Goal: Task Accomplishment & Management: Manage account settings

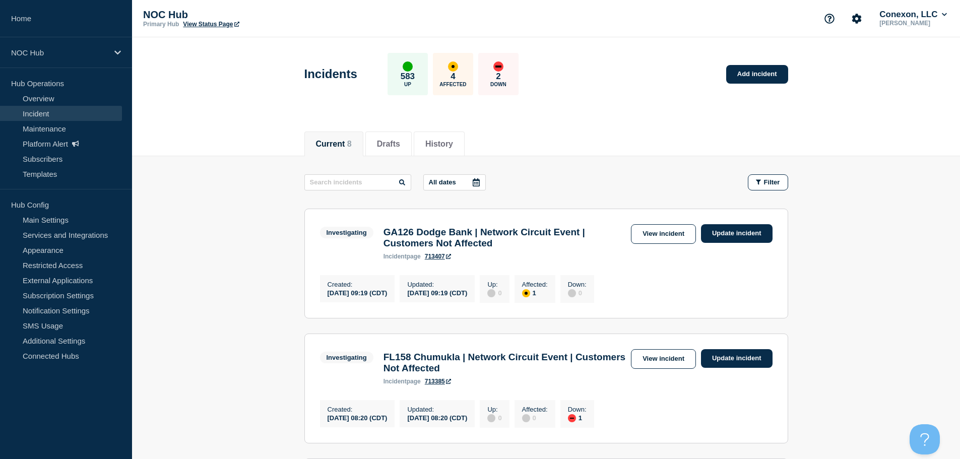
click at [69, 171] on link "Templates" at bounding box center [61, 173] width 122 height 15
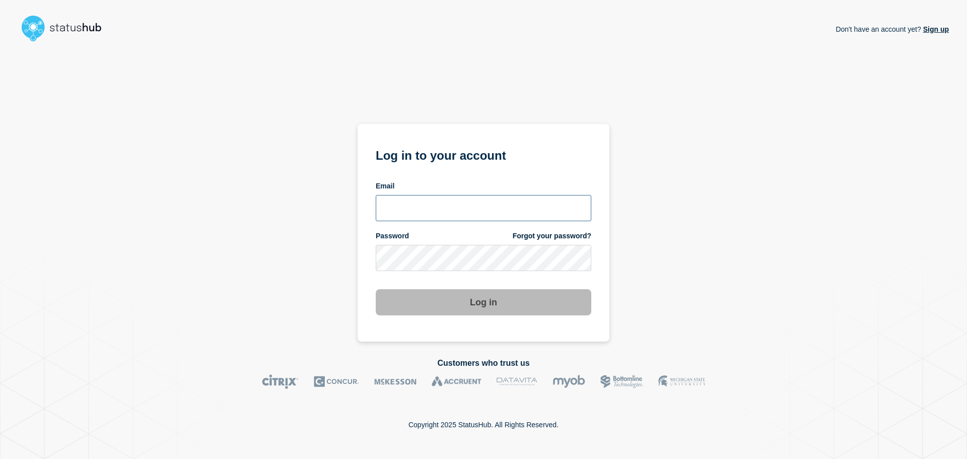
type input "[EMAIL_ADDRESS][DOMAIN_NAME]"
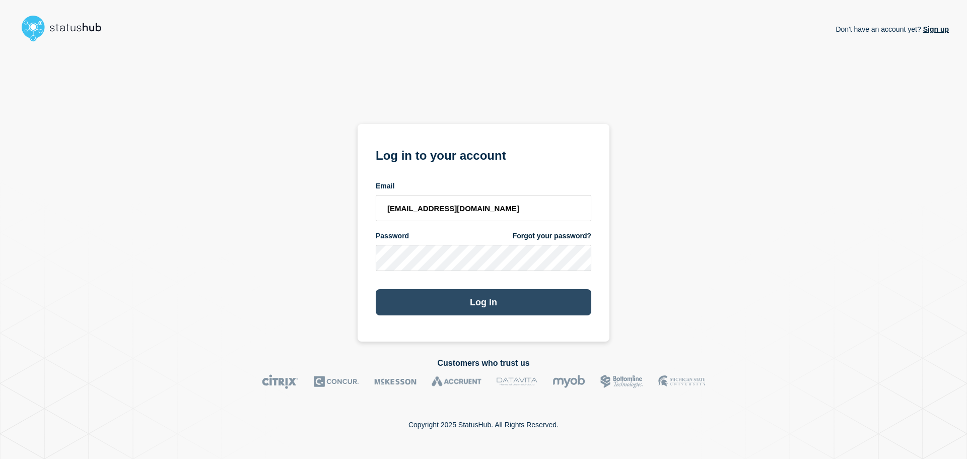
click at [479, 308] on button "Log in" at bounding box center [484, 302] width 216 height 26
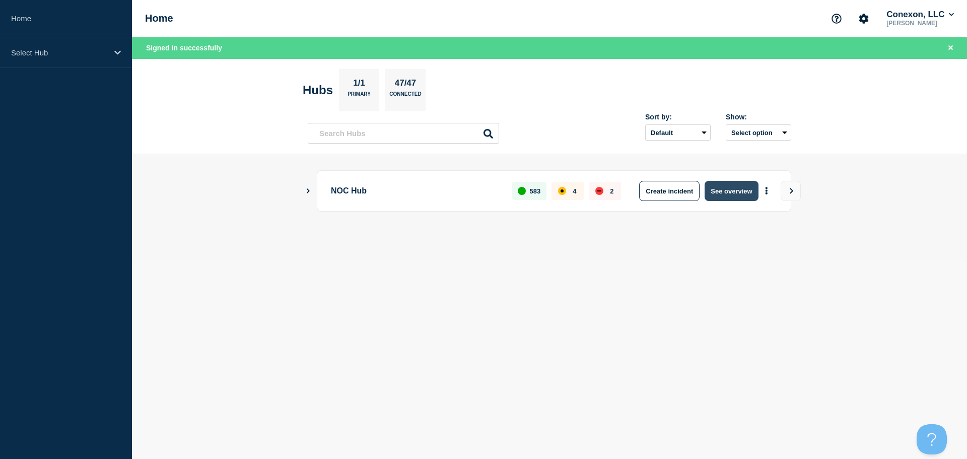
click at [729, 193] on button "See overview" at bounding box center [731, 191] width 53 height 20
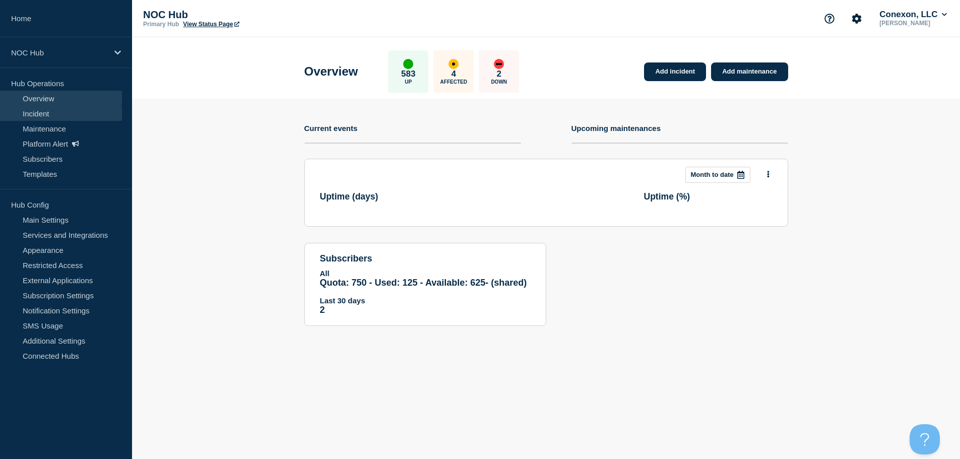
click at [52, 113] on link "Incident" at bounding box center [61, 113] width 122 height 15
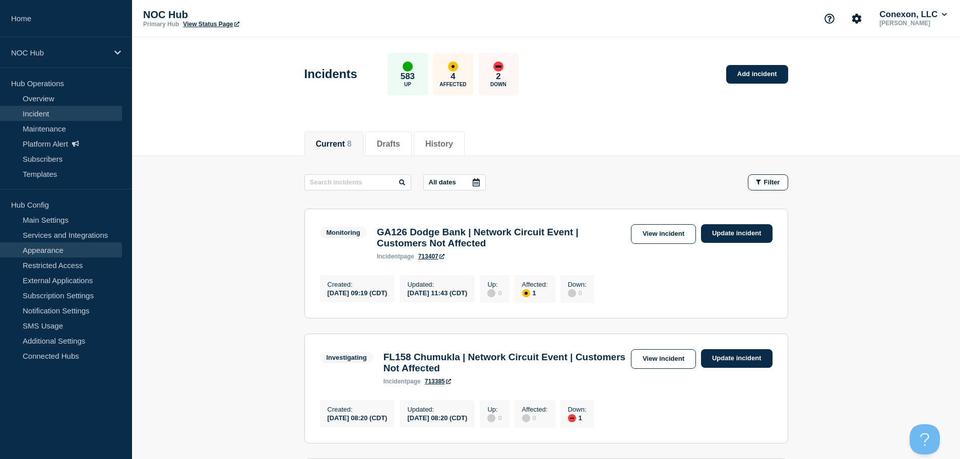
click at [53, 245] on link "Appearance" at bounding box center [61, 249] width 122 height 15
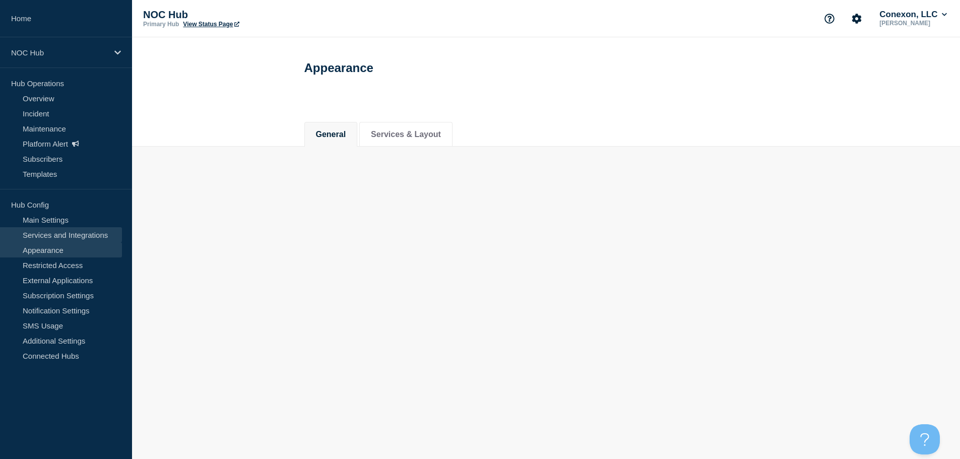
click at [59, 233] on link "Services and Integrations" at bounding box center [61, 234] width 122 height 15
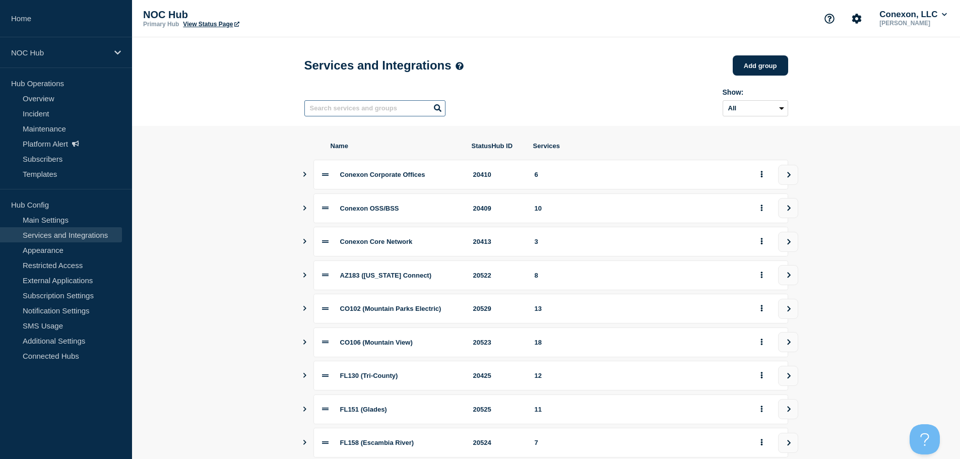
click at [332, 107] on input "text" at bounding box center [374, 108] width 141 height 16
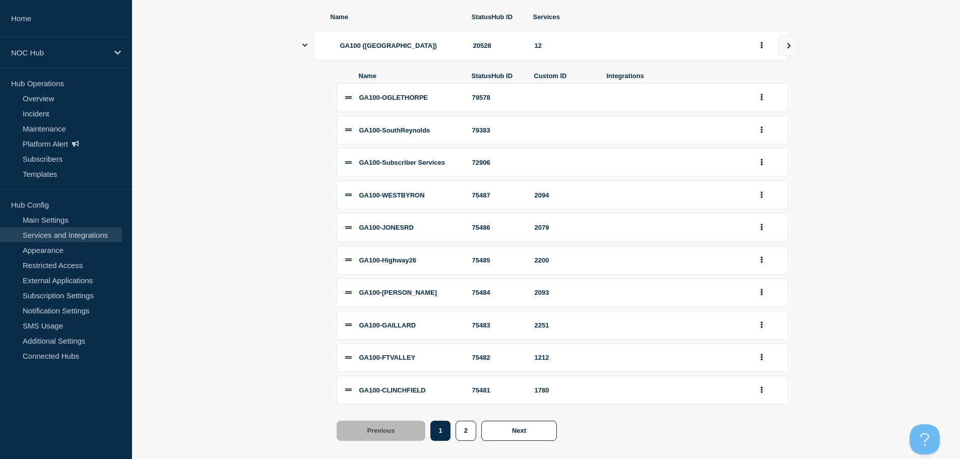
scroll to position [191, 0]
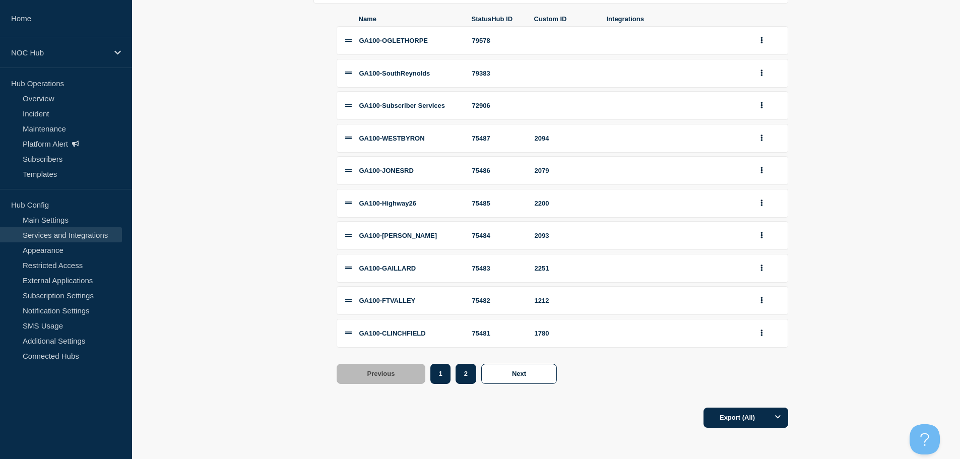
type input "GA100"
click at [464, 378] on button "2" at bounding box center [465, 374] width 21 height 20
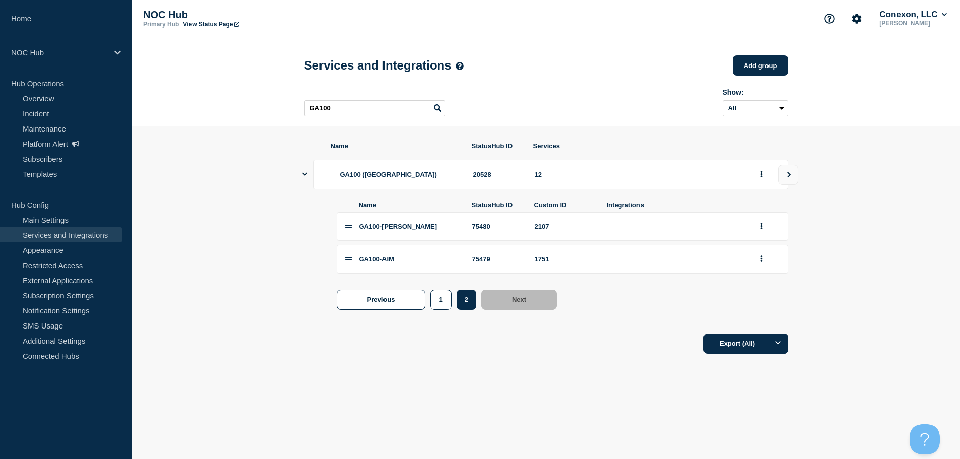
scroll to position [0, 0]
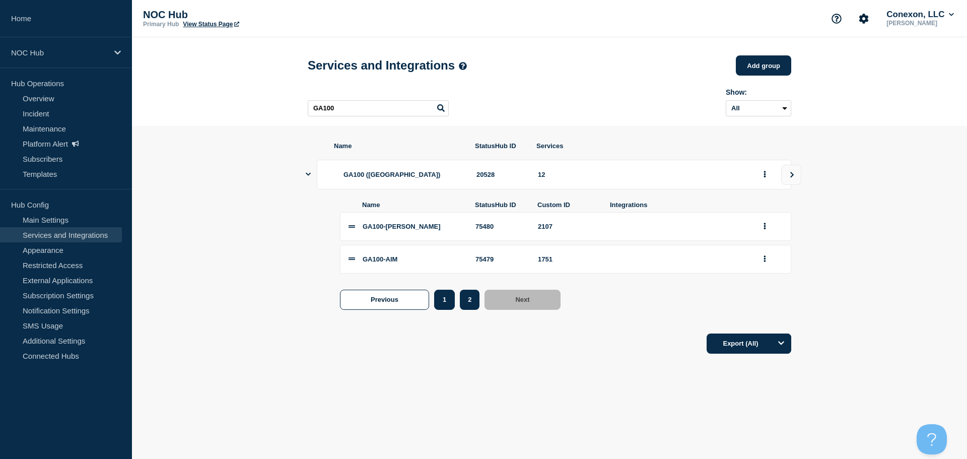
click at [443, 307] on button "1" at bounding box center [444, 300] width 21 height 20
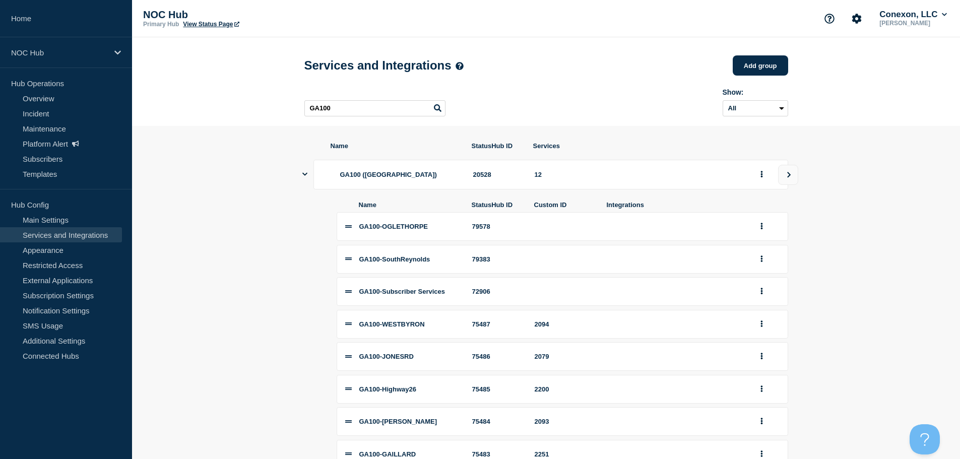
click at [423, 263] on span "GA100-SouthReynolds" at bounding box center [394, 259] width 71 height 8
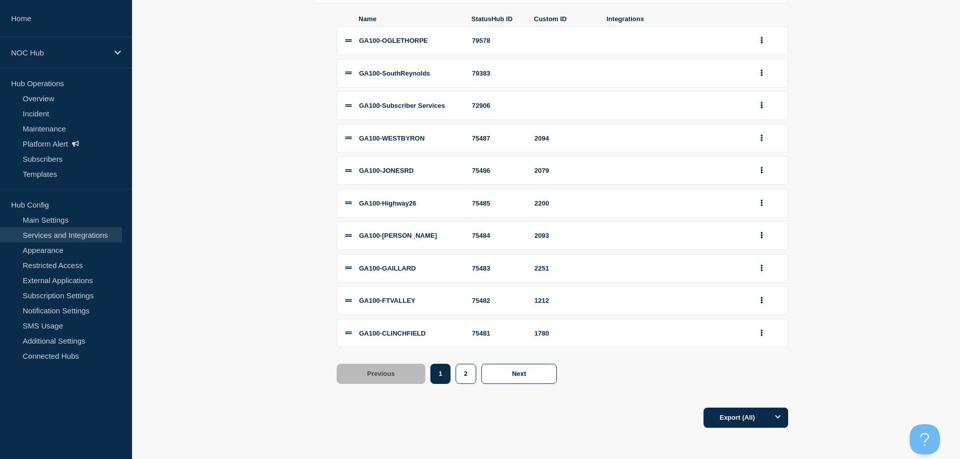
scroll to position [191, 0]
click at [352, 205] on li "GA100-Highway26 75485 2200" at bounding box center [562, 203] width 451 height 29
click at [347, 205] on icon at bounding box center [348, 202] width 7 height 7
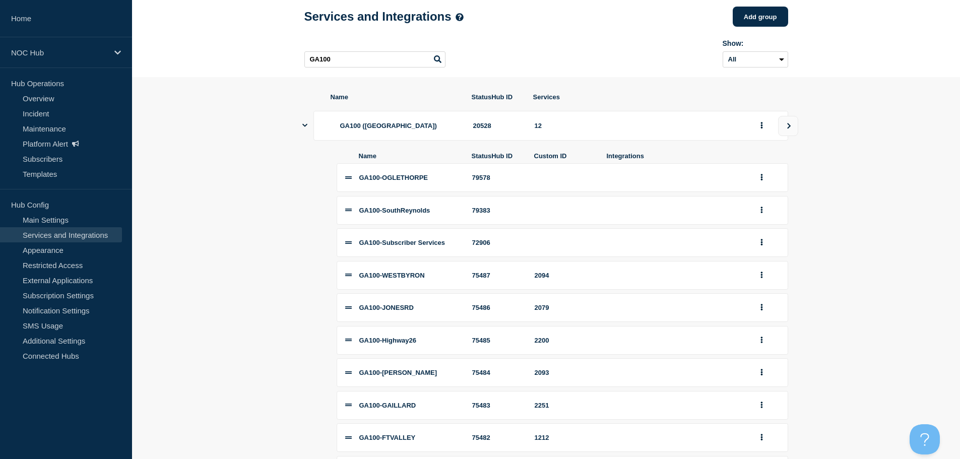
scroll to position [0, 0]
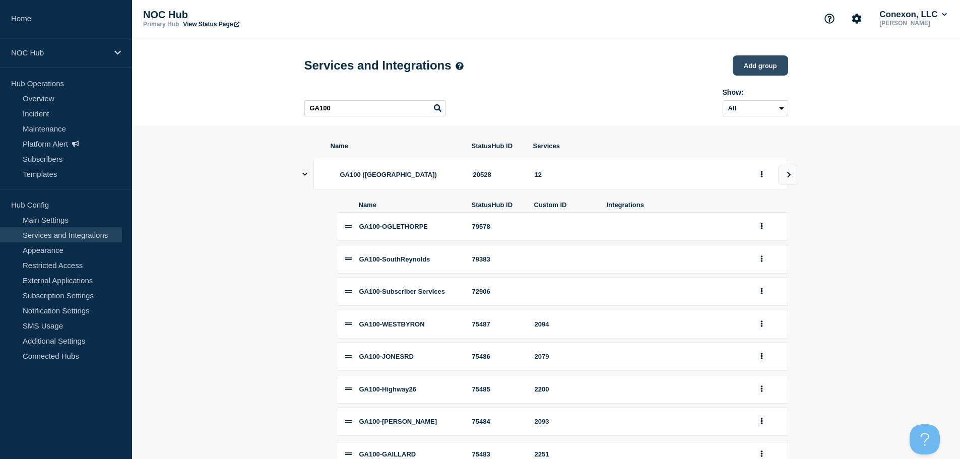
click at [758, 66] on button "Add group" at bounding box center [759, 65] width 55 height 20
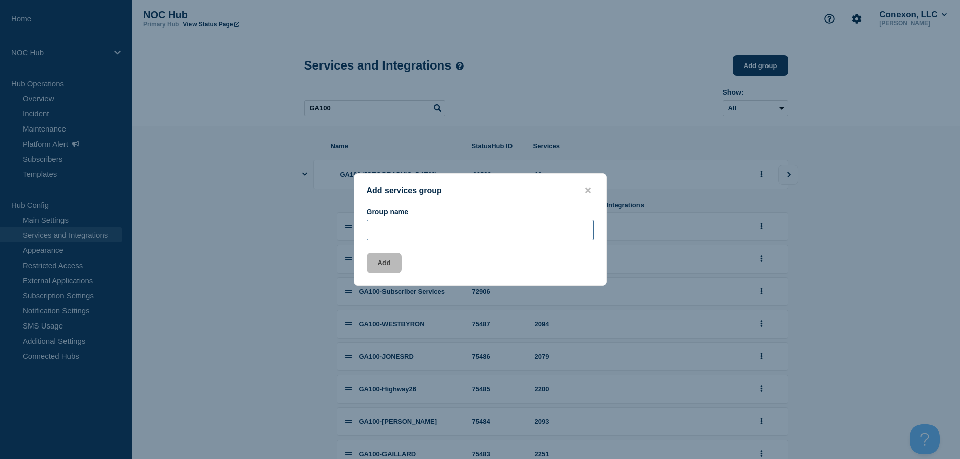
click at [398, 225] on input "Group name" at bounding box center [480, 230] width 227 height 21
type input "GA100-Charing"
click at [391, 266] on button "Add" at bounding box center [384, 263] width 35 height 20
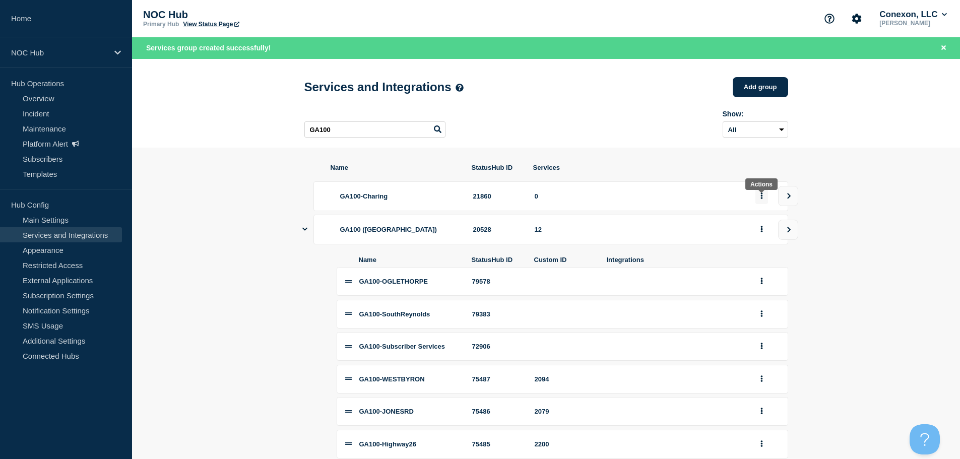
click at [762, 204] on button "group actions" at bounding box center [761, 196] width 13 height 16
click at [763, 218] on button "Edit" at bounding box center [767, 219] width 50 height 16
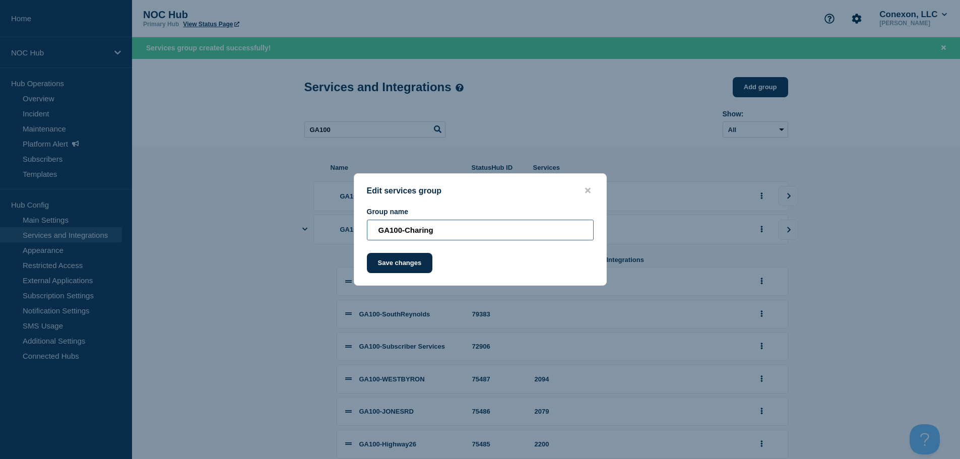
drag, startPoint x: 451, startPoint y: 232, endPoint x: 375, endPoint y: 232, distance: 75.6
click at [375, 232] on input "GA100-Charing" at bounding box center [480, 230] width 227 height 21
click at [584, 192] on button "close button" at bounding box center [588, 191] width 12 height 10
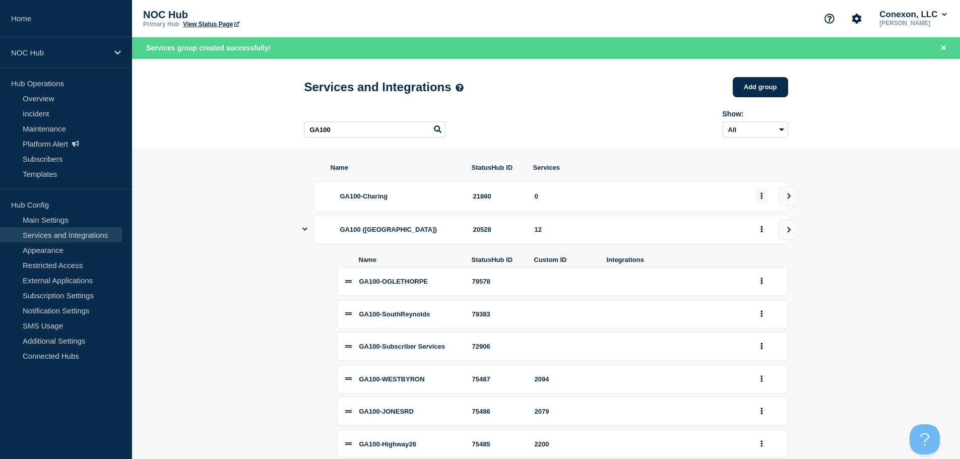
click at [765, 199] on button "group actions" at bounding box center [761, 196] width 13 height 16
click at [765, 238] on button "Delete" at bounding box center [767, 234] width 50 height 16
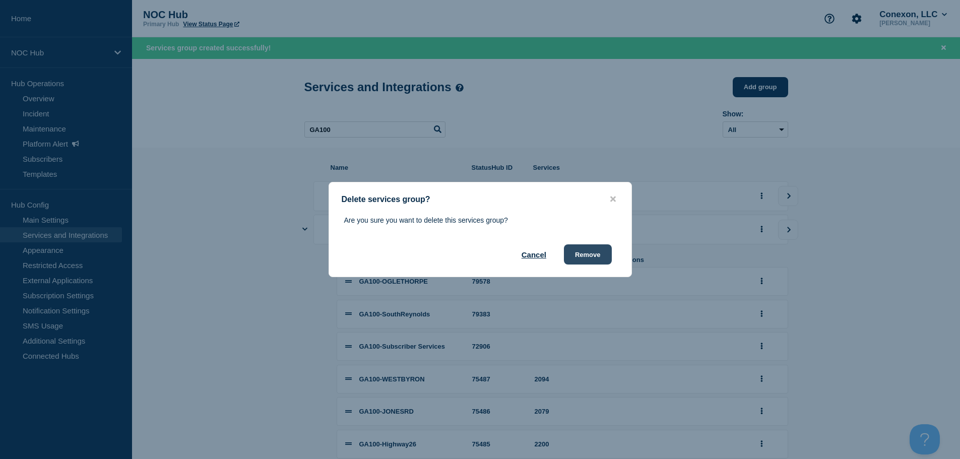
click at [584, 258] on button "Remove" at bounding box center [588, 254] width 48 height 20
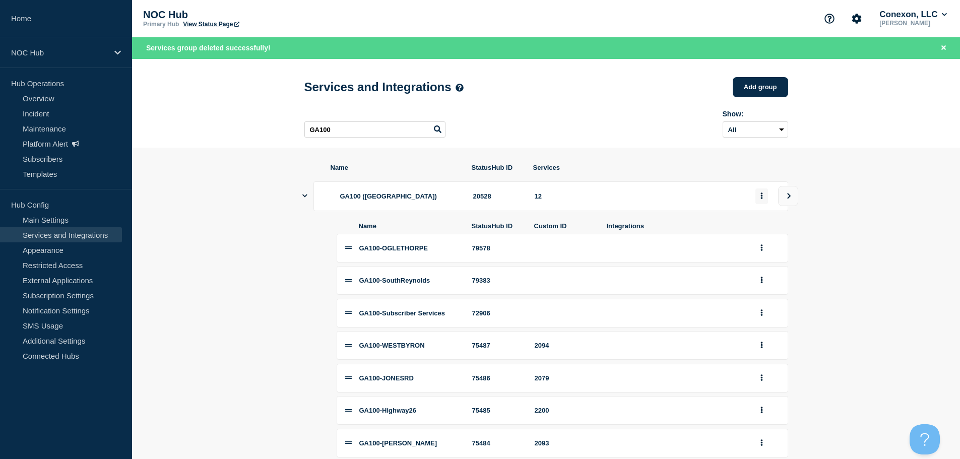
click at [763, 201] on button "group actions" at bounding box center [761, 196] width 13 height 16
click at [788, 198] on icon "view group" at bounding box center [789, 196] width 4 height 6
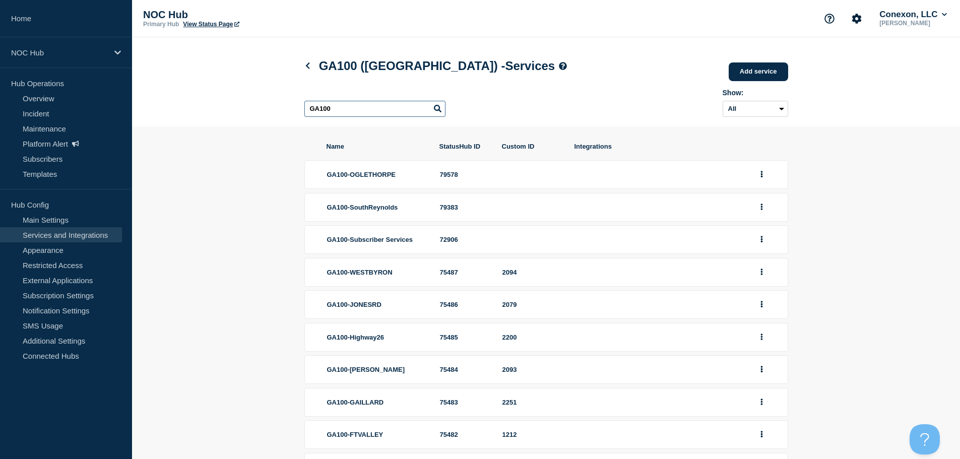
click at [340, 111] on input "GA100" at bounding box center [374, 109] width 141 height 16
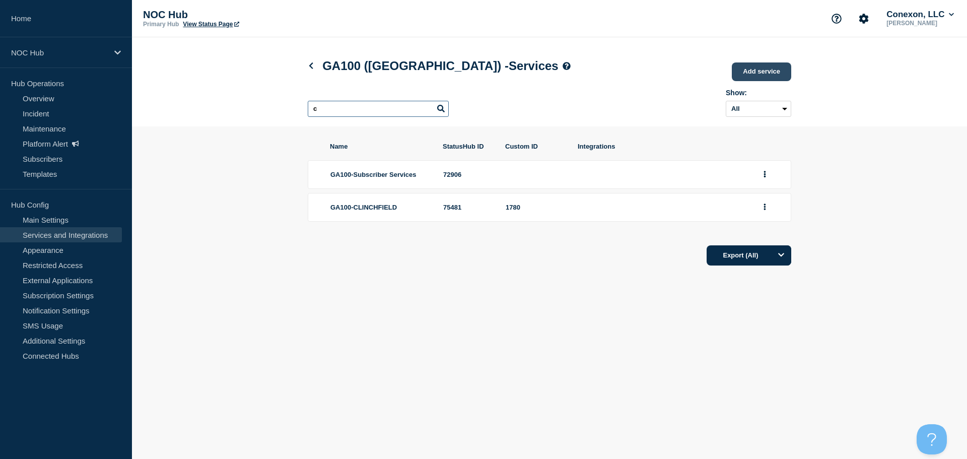
type input "c"
click at [768, 71] on link "Add service" at bounding box center [761, 71] width 59 height 19
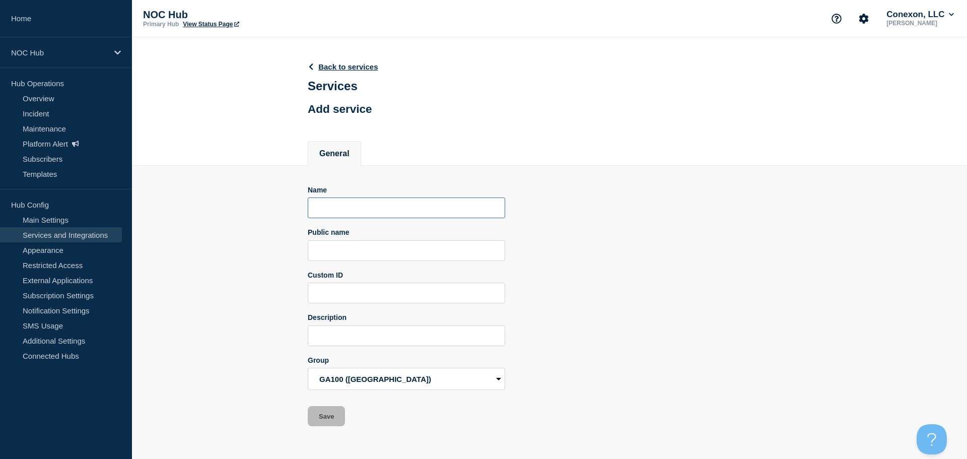
click at [380, 207] on input "Name" at bounding box center [406, 207] width 197 height 21
type input "GA100-Charing"
click at [319, 300] on input "Custom ID" at bounding box center [406, 293] width 197 height 21
click at [335, 344] on input "Description" at bounding box center [406, 335] width 197 height 21
drag, startPoint x: 340, startPoint y: 257, endPoint x: 338, endPoint y: 279, distance: 22.3
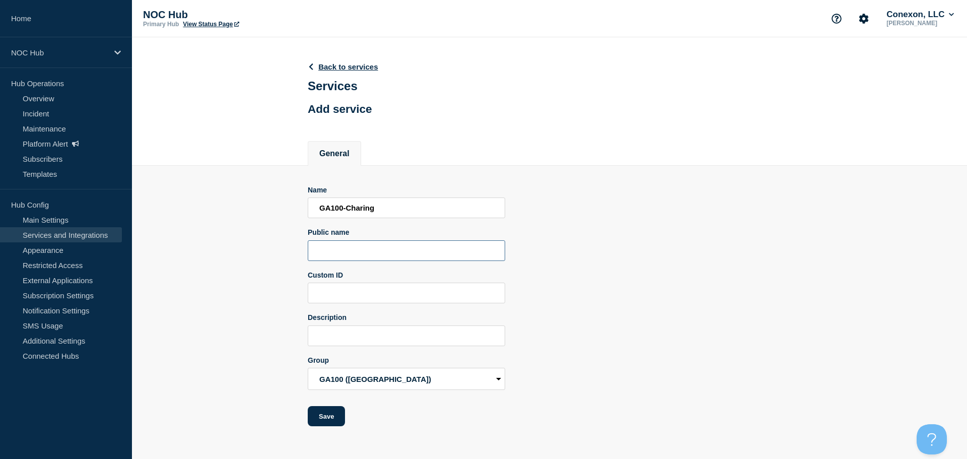
click at [340, 257] on input "Public name" at bounding box center [406, 250] width 197 height 21
click at [339, 290] on input "Custom ID" at bounding box center [406, 293] width 197 height 21
click at [328, 336] on input "Description" at bounding box center [406, 335] width 197 height 21
